Goal: Task Accomplishment & Management: Complete application form

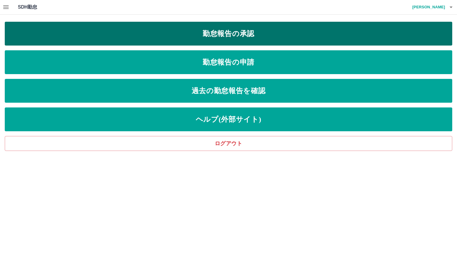
click at [228, 37] on link "勤怠報告の承認" at bounding box center [229, 34] width 448 height 24
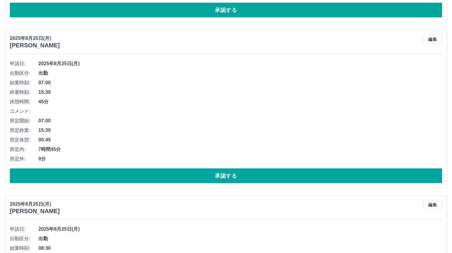
scroll to position [834, 0]
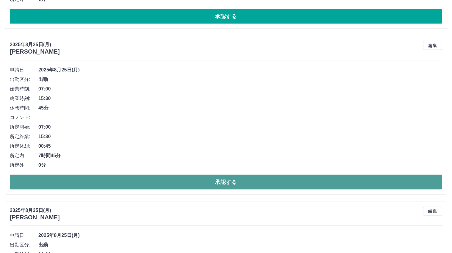
click at [223, 180] on button "承認する" at bounding box center [226, 182] width 433 height 15
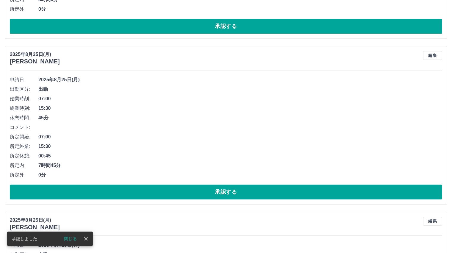
scroll to position [1323, 0]
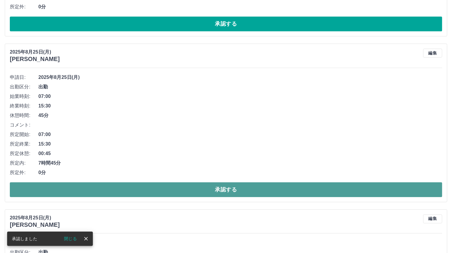
click at [224, 187] on button "承認する" at bounding box center [226, 189] width 433 height 15
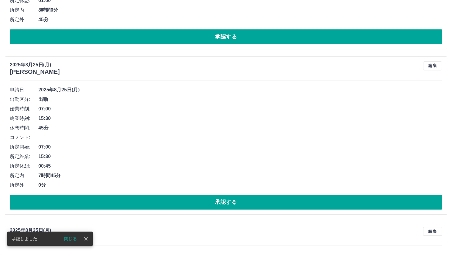
scroll to position [1531, 0]
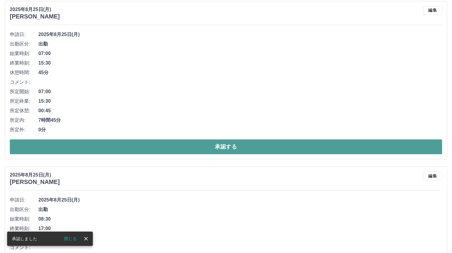
click at [227, 144] on button "承認する" at bounding box center [226, 146] width 433 height 15
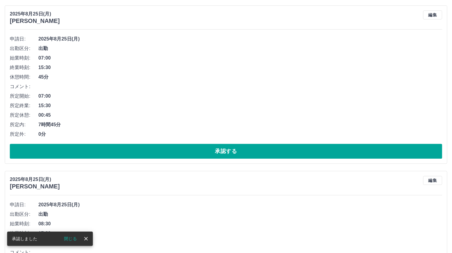
scroll to position [1694, 0]
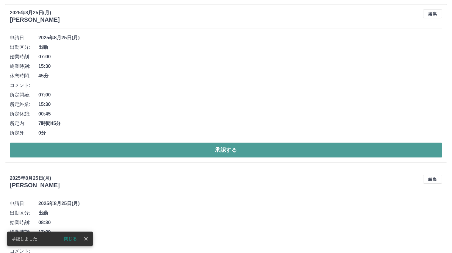
click at [223, 144] on button "承認する" at bounding box center [226, 150] width 433 height 15
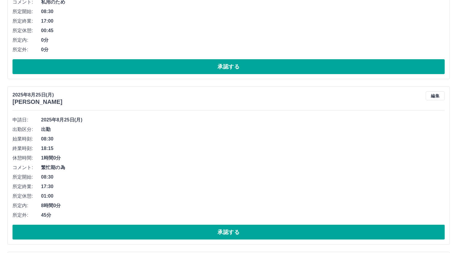
scroll to position [0, 0]
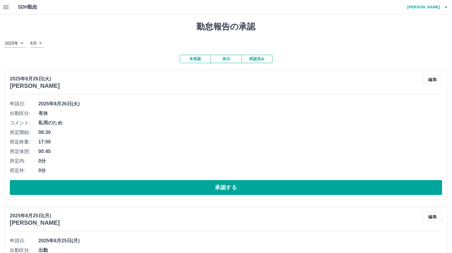
click at [5, 5] on icon "button" at bounding box center [5, 7] width 5 height 4
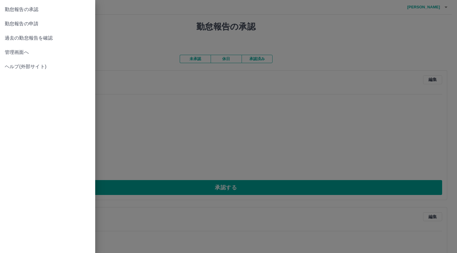
click at [24, 24] on span "勤怠報告の申請" at bounding box center [48, 23] width 86 height 7
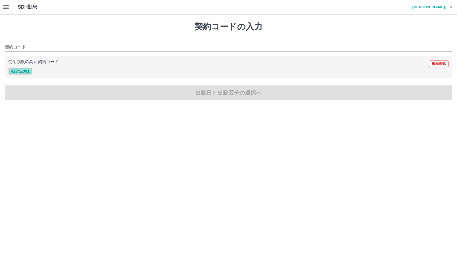
click at [20, 69] on button "42752001" at bounding box center [20, 71] width 24 height 7
type input "********"
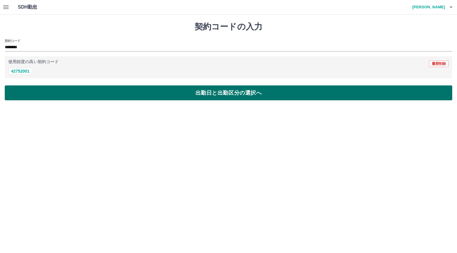
click at [203, 93] on button "出勤日と出勤区分の選択へ" at bounding box center [229, 92] width 448 height 15
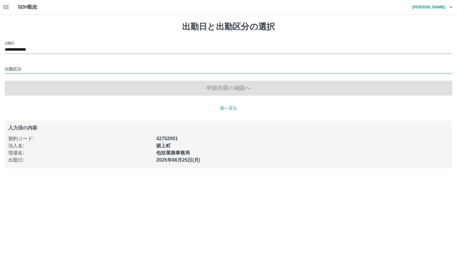
click at [23, 67] on input "出勤区分" at bounding box center [229, 69] width 448 height 7
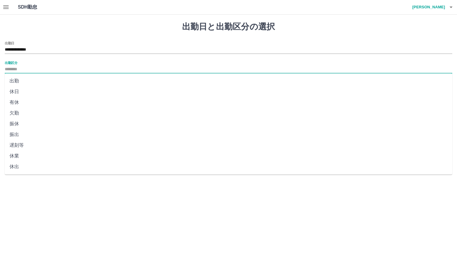
click at [13, 82] on li "出勤" at bounding box center [229, 81] width 448 height 11
type input "**"
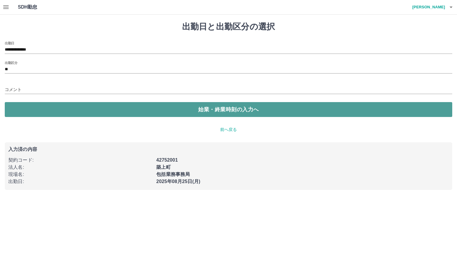
click at [211, 110] on button "始業・終業時刻の入力へ" at bounding box center [229, 109] width 448 height 15
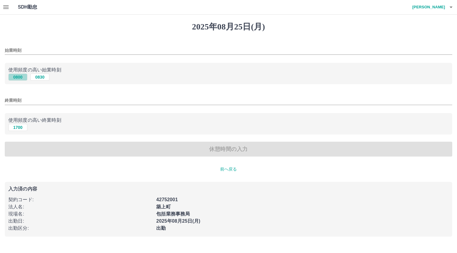
click at [15, 77] on button "0800" at bounding box center [17, 77] width 19 height 7
type input "****"
click at [13, 127] on button "1700" at bounding box center [17, 127] width 19 height 7
type input "****"
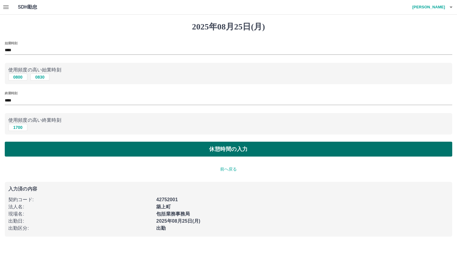
click at [224, 150] on button "休憩時間の入力" at bounding box center [229, 149] width 448 height 15
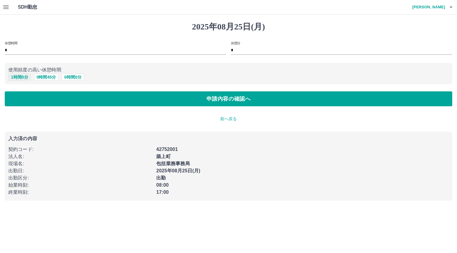
click at [18, 77] on button "1 時間 0 分" at bounding box center [19, 77] width 23 height 7
type input "*"
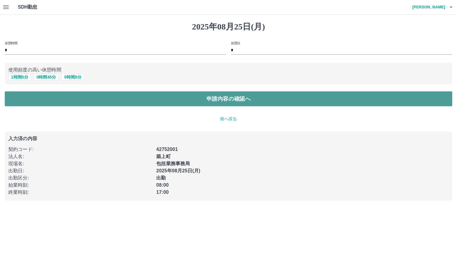
click at [219, 103] on button "申請内容の確認へ" at bounding box center [229, 98] width 448 height 15
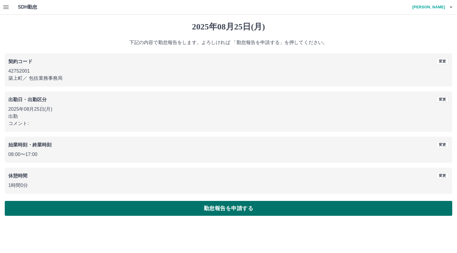
click at [211, 205] on button "勤怠報告を申請する" at bounding box center [229, 208] width 448 height 15
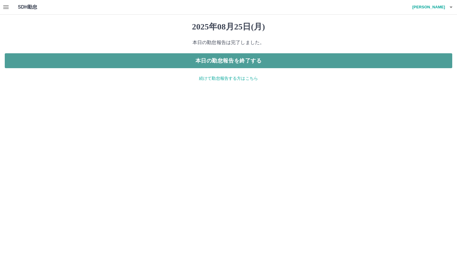
click at [227, 61] on button "本日の勤怠報告を終了する" at bounding box center [229, 60] width 448 height 15
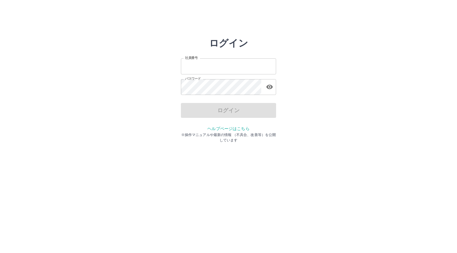
type input "*******"
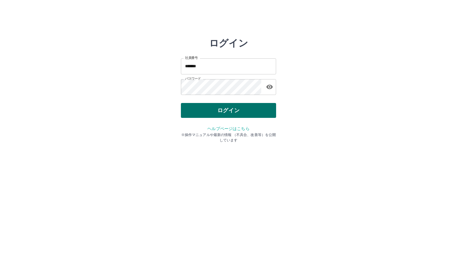
click at [215, 111] on div "ログイン" at bounding box center [228, 110] width 95 height 15
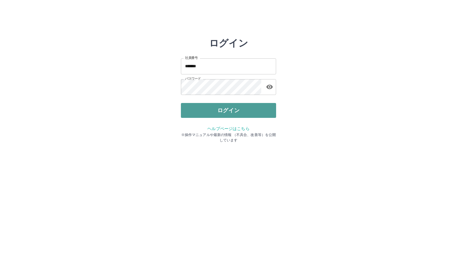
click at [214, 110] on button "ログイン" at bounding box center [228, 110] width 95 height 15
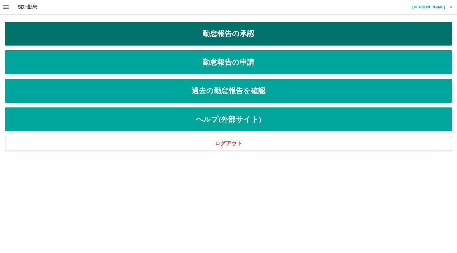
click at [226, 31] on link "勤怠報告の承認" at bounding box center [229, 34] width 448 height 24
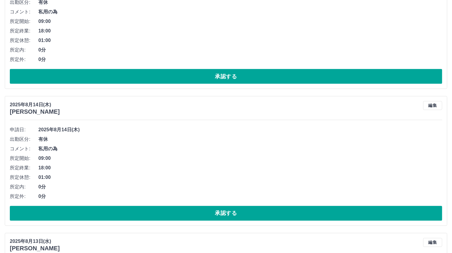
scroll to position [3096, 0]
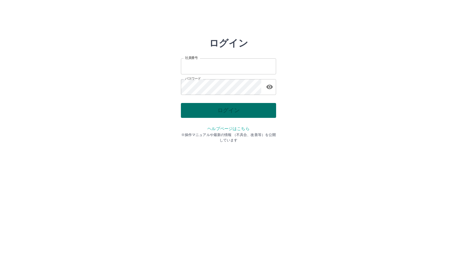
type input "*******"
click at [227, 110] on div "ログイン" at bounding box center [228, 110] width 95 height 15
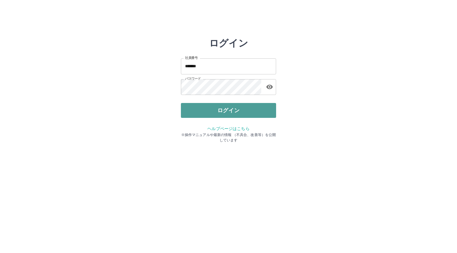
click at [227, 110] on button "ログイン" at bounding box center [228, 110] width 95 height 15
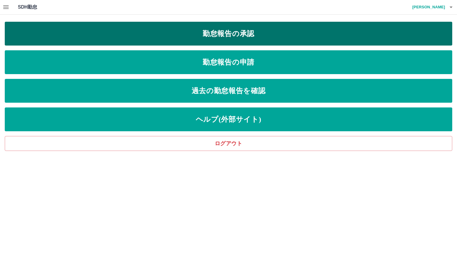
click at [225, 32] on link "勤怠報告の承認" at bounding box center [229, 34] width 448 height 24
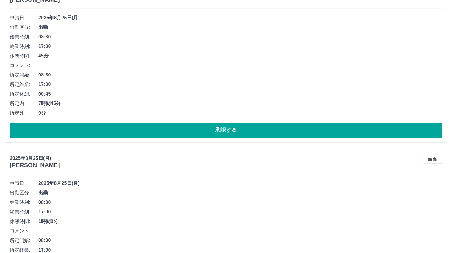
scroll to position [1399, 0]
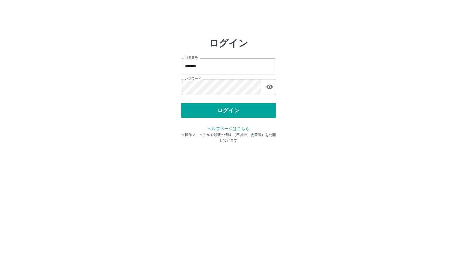
click at [217, 112] on button "ログイン" at bounding box center [228, 110] width 95 height 15
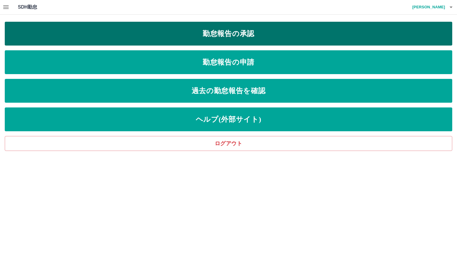
click at [232, 34] on link "勤怠報告の承認" at bounding box center [229, 34] width 448 height 24
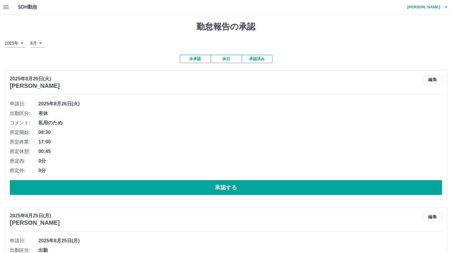
click at [192, 57] on button "未承認" at bounding box center [195, 59] width 31 height 8
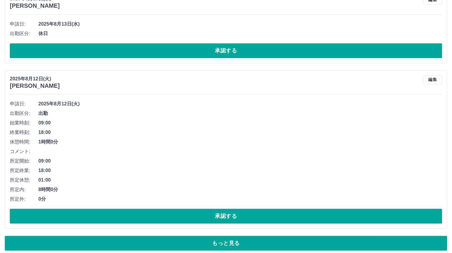
scroll to position [3604, 0]
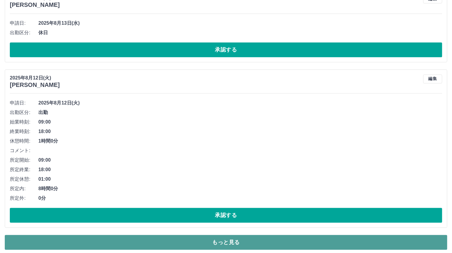
click at [221, 237] on button "もっと見る" at bounding box center [226, 242] width 443 height 15
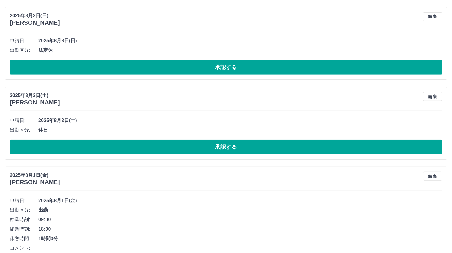
scroll to position [4854, 0]
